Goal: Ask a question

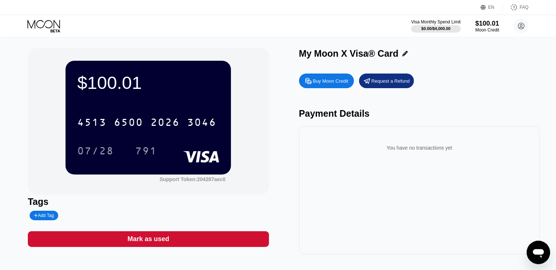
click at [339, 84] on div "Buy Moon Credit" at bounding box center [331, 81] width 36 height 6
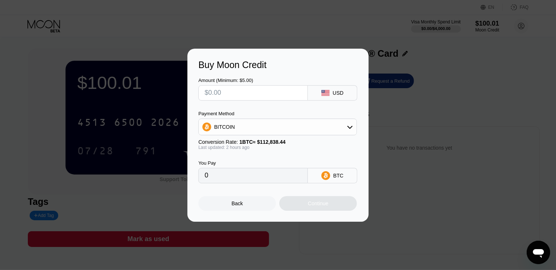
click at [261, 94] on input "text" at bounding box center [253, 93] width 97 height 15
click at [240, 97] on input "text" at bounding box center [253, 93] width 97 height 15
click at [238, 90] on input "text" at bounding box center [253, 93] width 97 height 15
type input "$1"
type input "0.00000888"
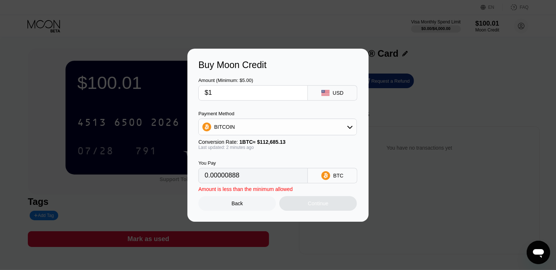
type input "$15"
type input "0.00013312"
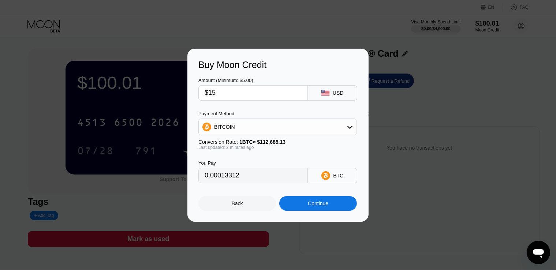
type input "$150"
type input "0.00133115"
drag, startPoint x: 227, startPoint y: 90, endPoint x: 209, endPoint y: 90, distance: 17.9
click at [209, 90] on input "$150" at bounding box center [253, 93] width 97 height 15
type input "$150"
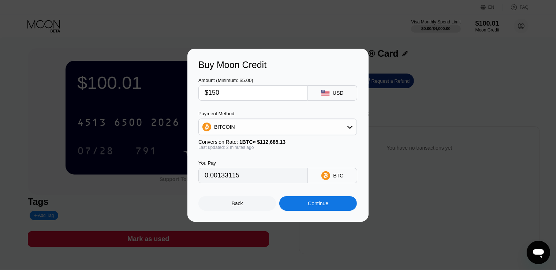
click at [324, 206] on div "Continue" at bounding box center [318, 204] width 20 height 6
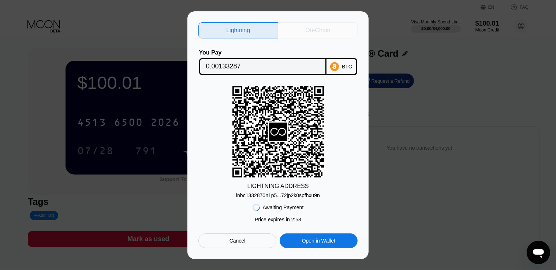
click at [325, 27] on div "On-Chain" at bounding box center [317, 30] width 25 height 7
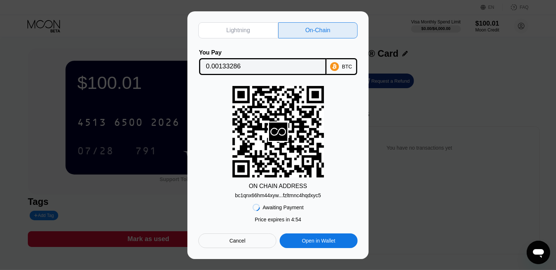
click at [255, 28] on div "Lightning" at bounding box center [238, 30] width 80 height 16
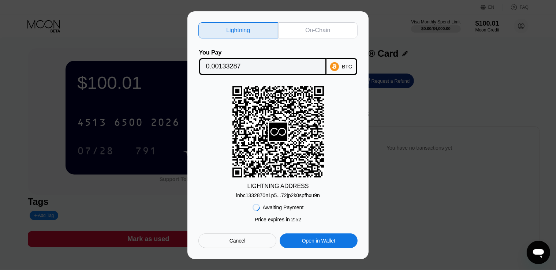
click at [324, 28] on div "On-Chain" at bounding box center [317, 30] width 25 height 7
type input "0.00133286"
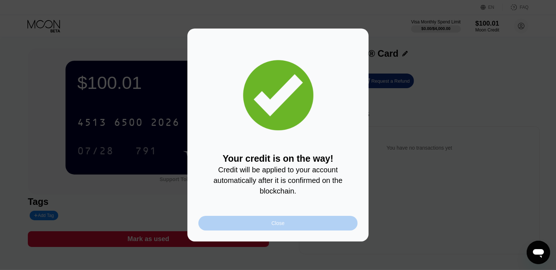
click at [292, 228] on div "Close" at bounding box center [277, 223] width 159 height 15
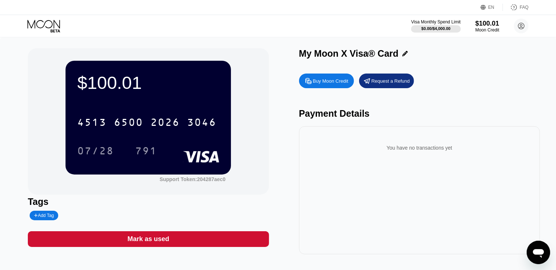
click at [536, 252] on icon "Apri finestra di messaggistica" at bounding box center [538, 253] width 11 height 9
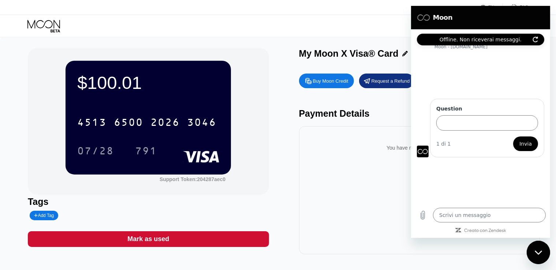
type textarea "x"
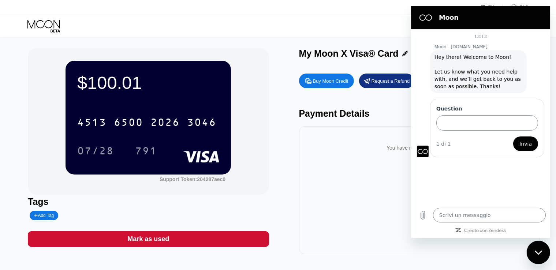
click at [488, 122] on input "Question" at bounding box center [487, 122] width 102 height 15
click at [479, 123] on input "Question" at bounding box center [487, 122] width 102 height 15
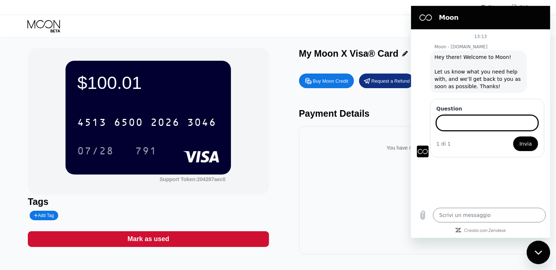
paste input "I have just added funds to my Moon account. Can these funds be used directly wi…"
type input "I have just added funds to my Moon account. Can these funds be used directly wi…"
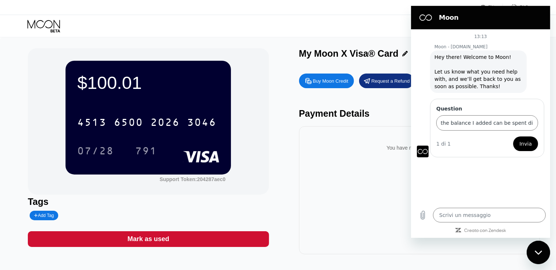
click at [529, 146] on span "Invia" at bounding box center [525, 143] width 12 height 9
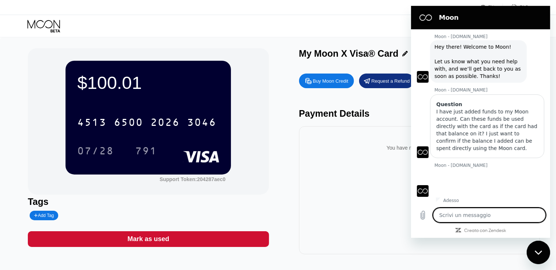
scroll to position [12, 0]
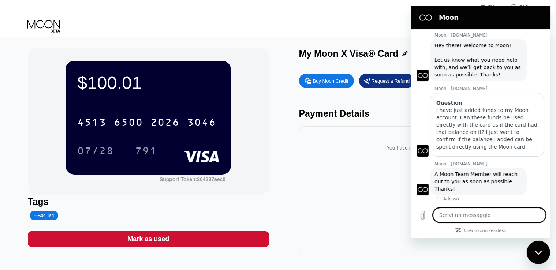
click at [455, 217] on textarea at bounding box center [489, 215] width 113 height 15
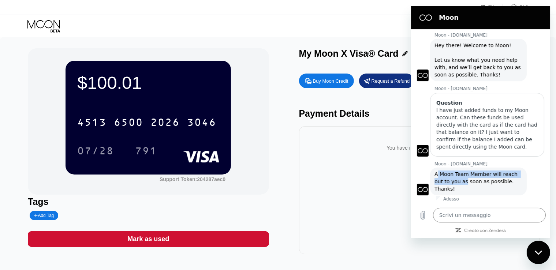
drag, startPoint x: 436, startPoint y: 172, endPoint x: 465, endPoint y: 186, distance: 32.4
click at [463, 182] on span "A Moon Team Member will reach out to you as soon as possible. Thanks!" at bounding box center [476, 181] width 85 height 20
click at [465, 186] on div "Moon - paywithmoon.com dice: A Moon Team Member will reach out to you as soon a…" at bounding box center [478, 182] width 97 height 28
drag, startPoint x: 460, startPoint y: 189, endPoint x: 432, endPoint y: 173, distance: 32.0
click at [432, 173] on div "Moon - paywithmoon.com dice: A Moon Team Member will reach out to you as soon a…" at bounding box center [478, 182] width 97 height 28
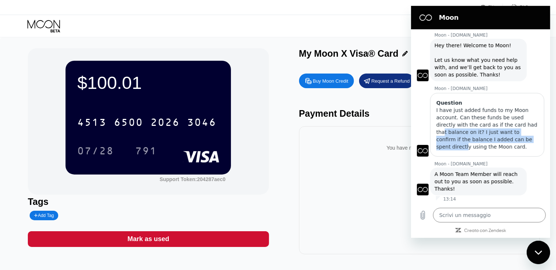
drag, startPoint x: 518, startPoint y: 135, endPoint x: 514, endPoint y: 113, distance: 22.0
click at [514, 116] on div "I have just added funds to my Moon account. Can these funds be used directly wi…" at bounding box center [487, 129] width 102 height 44
click at [487, 186] on div "Moon - paywithmoon.com dice: A Moon Team Member will reach out to you as soon a…" at bounding box center [478, 182] width 97 height 28
click at [475, 217] on textarea at bounding box center [489, 215] width 113 height 15
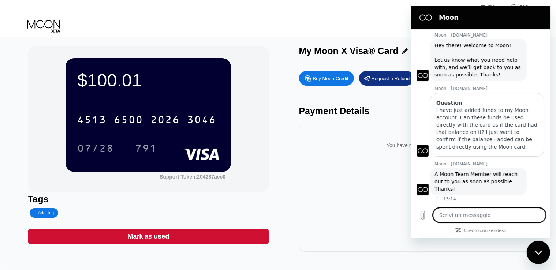
scroll to position [0, 0]
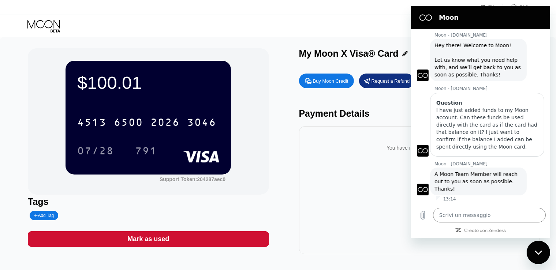
click at [541, 248] on div "Chiudi la finestra di messaggistica" at bounding box center [538, 252] width 22 height 22
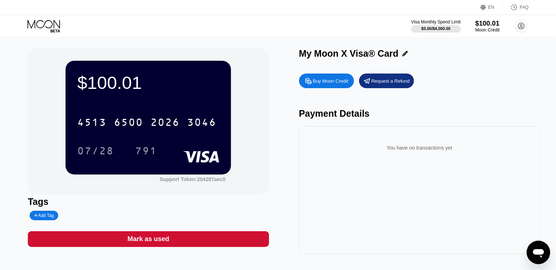
click at [487, 25] on div "$100.01" at bounding box center [487, 23] width 25 height 8
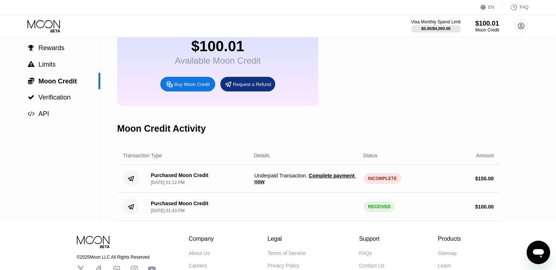
scroll to position [48, 0]
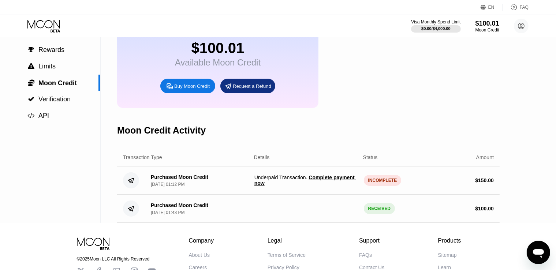
click at [331, 186] on span "Complete payment now" at bounding box center [305, 181] width 102 height 12
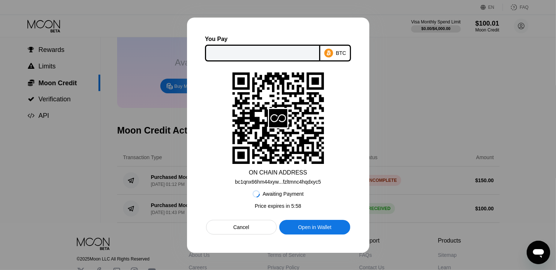
type textarea "x"
click at [393, 120] on div at bounding box center [278, 135] width 556 height 270
click at [239, 230] on div "Cancel" at bounding box center [241, 227] width 16 height 7
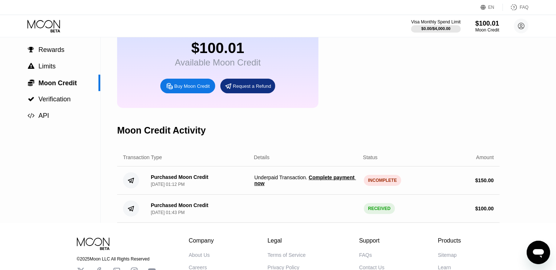
click at [398, 129] on div "Moon Credit Activity" at bounding box center [308, 130] width 382 height 36
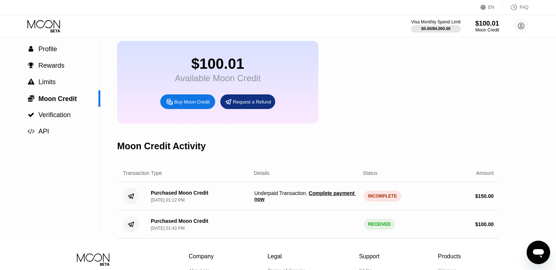
scroll to position [0, 0]
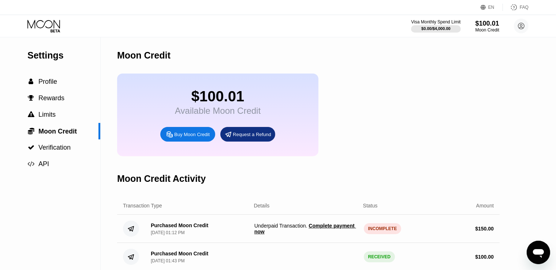
click at [248, 38] on div "Moon Credit" at bounding box center [308, 55] width 382 height 36
click at [398, 101] on div "$100.01 Available Moon Credit Buy Moon Credit Request a Refund" at bounding box center [308, 115] width 382 height 83
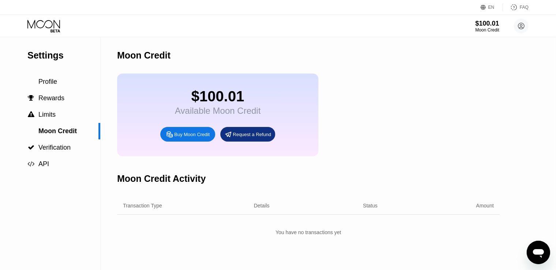
click at [544, 250] on icon "Apri finestra di messaggistica" at bounding box center [537, 252] width 13 height 13
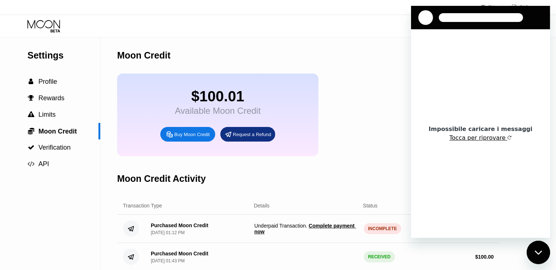
click at [481, 137] on button "Tocca per riprovare" at bounding box center [480, 137] width 63 height 7
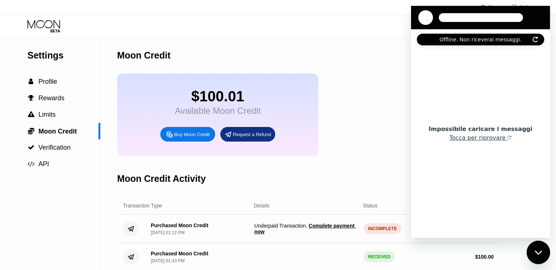
click at [322, 130] on div "$100.01 Available Moon Credit Buy Moon Credit Request a Refund" at bounding box center [308, 115] width 382 height 83
click at [527, 37] on div "Offline. Non riceverai messaggi." at bounding box center [480, 40] width 127 height 12
click at [535, 39] on icon "Aggiorna connessione" at bounding box center [535, 40] width 6 height 6
click at [344, 43] on div "Moon Credit" at bounding box center [308, 55] width 382 height 36
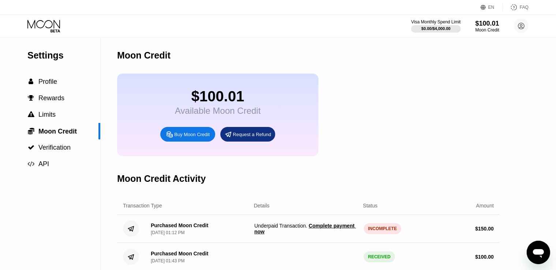
click at [538, 254] on icon "Apri finestra di messaggistica" at bounding box center [538, 253] width 11 height 9
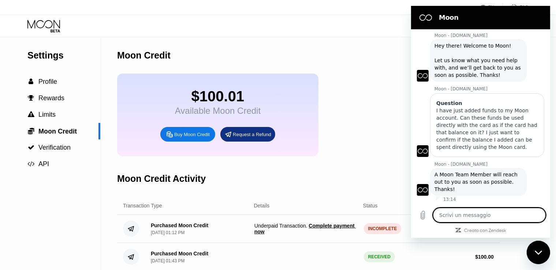
scroll to position [12, 0]
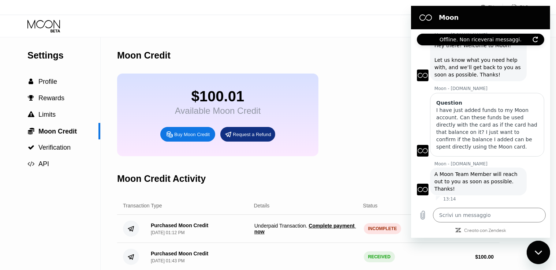
type textarea "x"
